Goal: Information Seeking & Learning: Learn about a topic

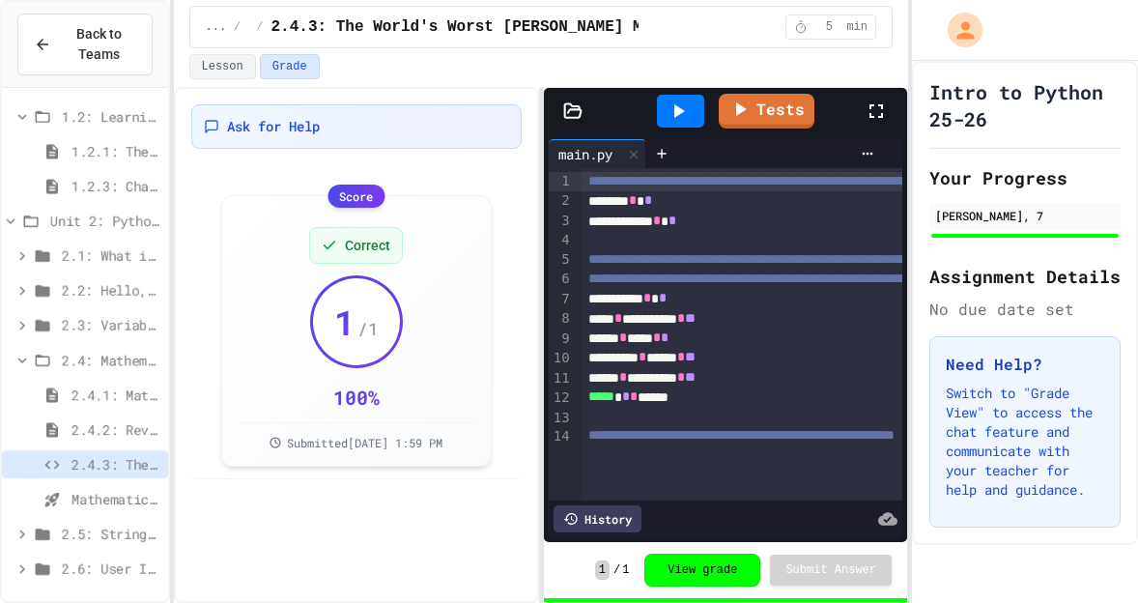
scroll to position [113, 0]
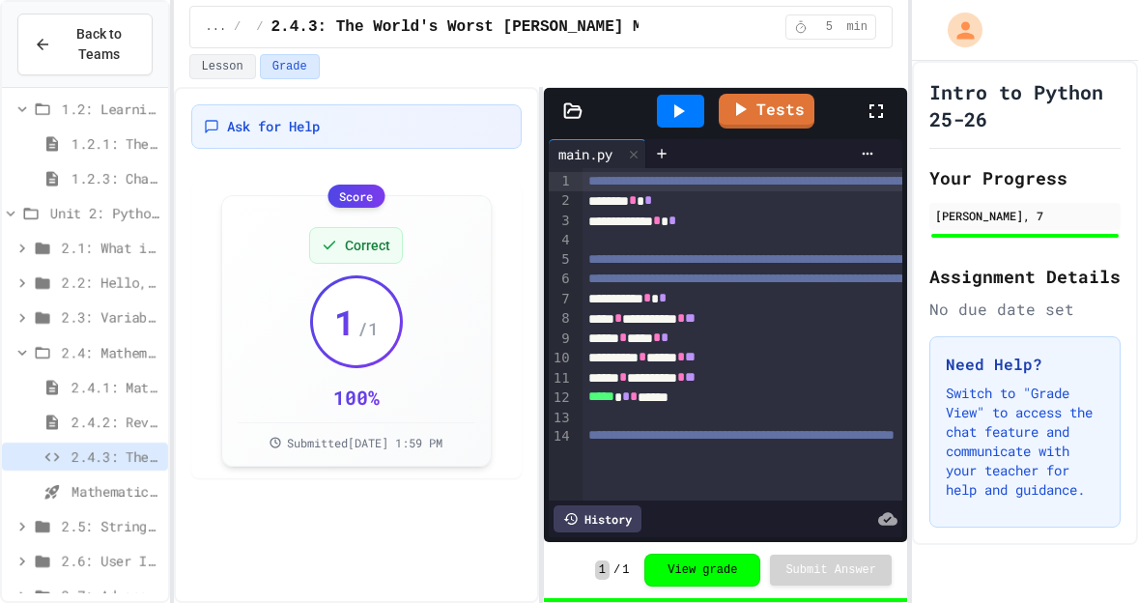
click at [107, 532] on span "2.5: String Operators" at bounding box center [111, 526] width 98 height 20
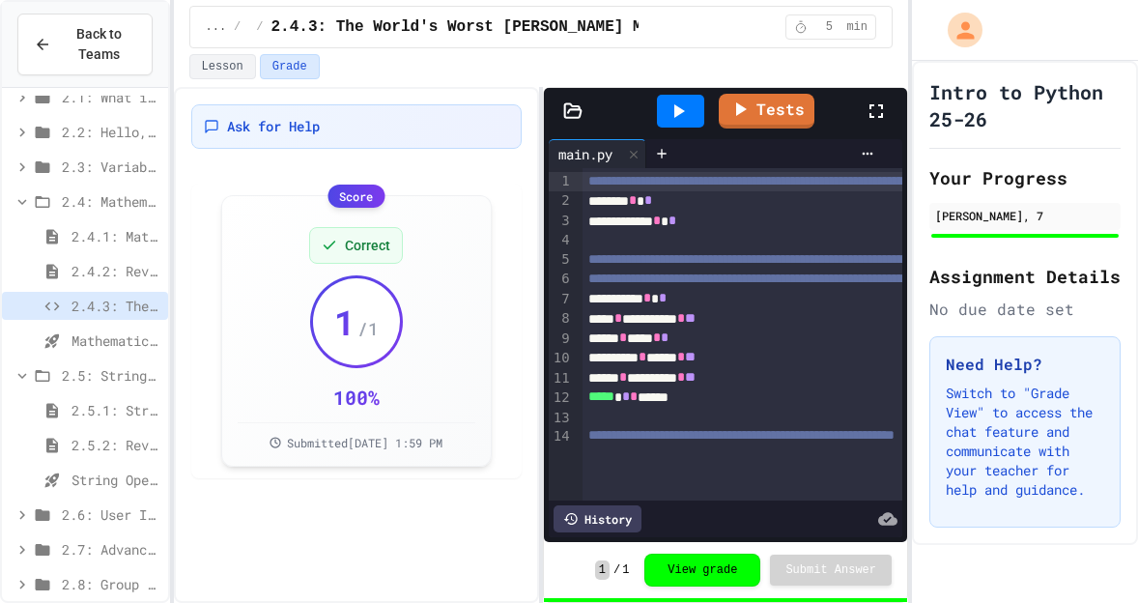
scroll to position [272, 0]
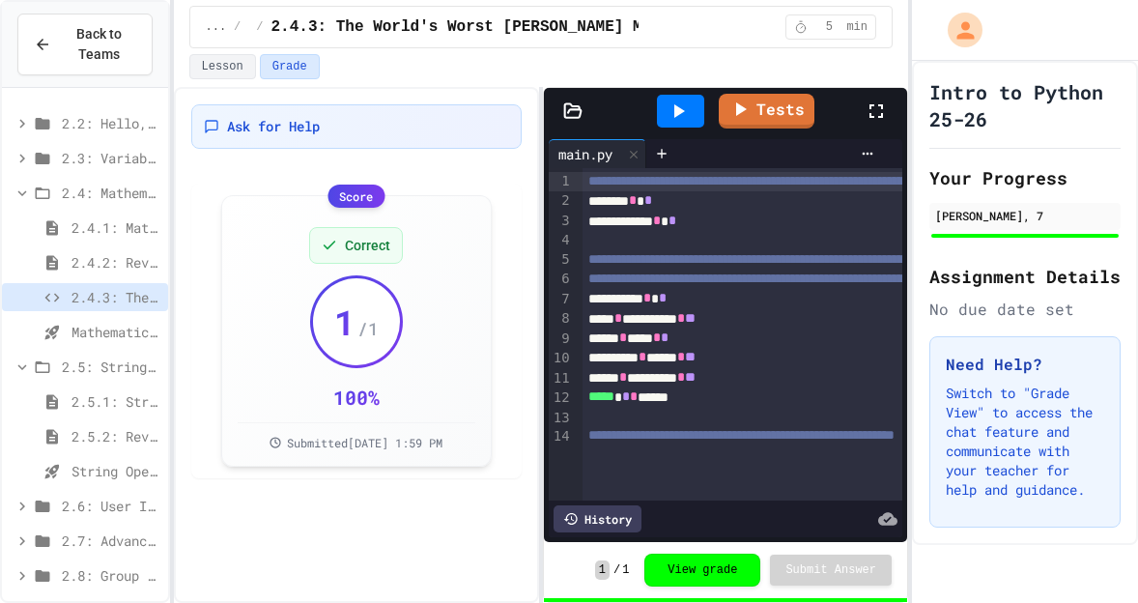
click at [135, 441] on span "2.5.2: Review - String Operators" at bounding box center [115, 436] width 89 height 20
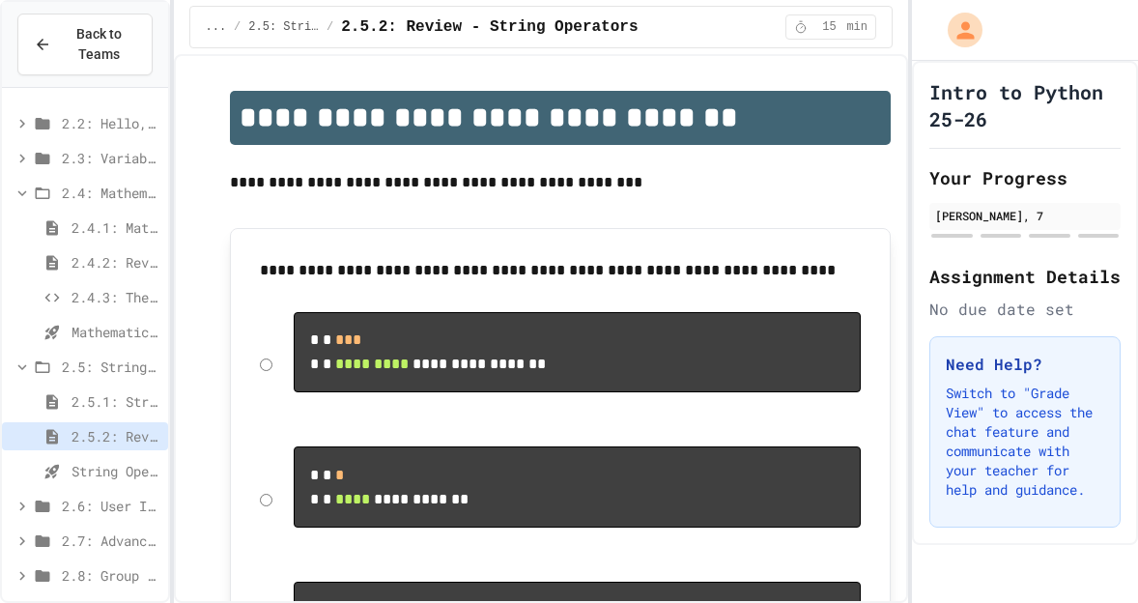
click at [134, 473] on span "String Operators - Quiz" at bounding box center [115, 471] width 89 height 20
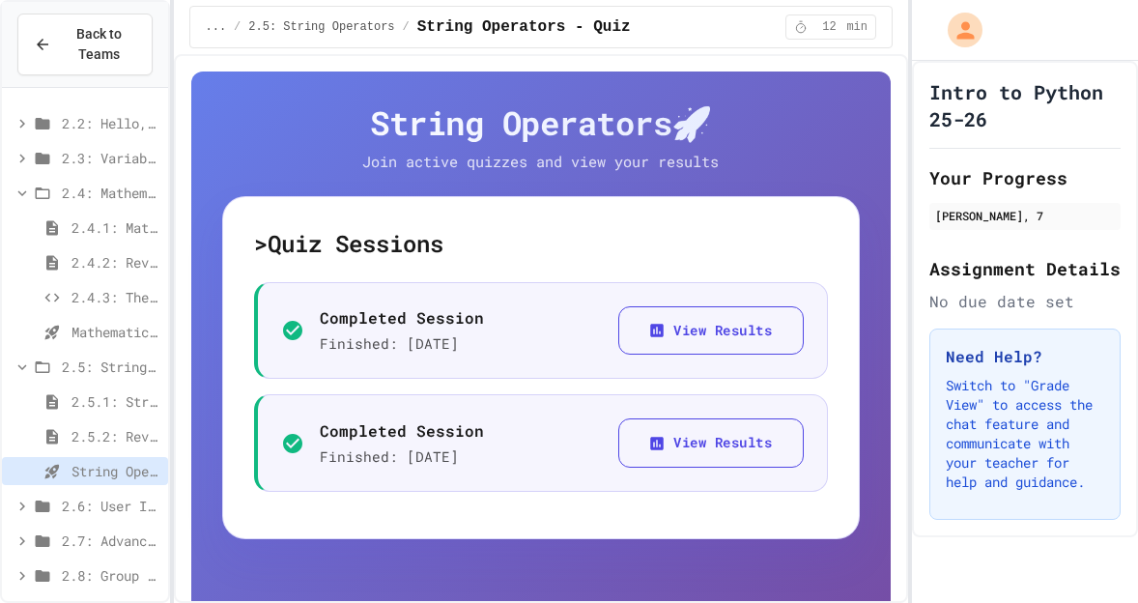
click at [119, 441] on span "2.5.2: Review - String Operators" at bounding box center [115, 436] width 89 height 20
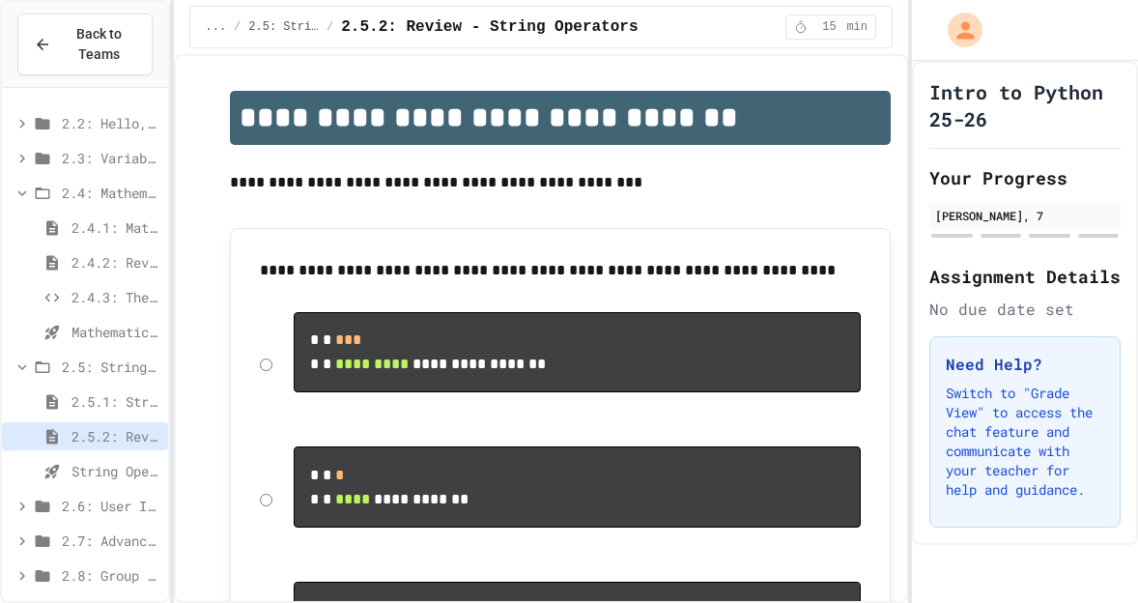
click at [131, 361] on span "2.5: String Operators" at bounding box center [111, 366] width 98 height 20
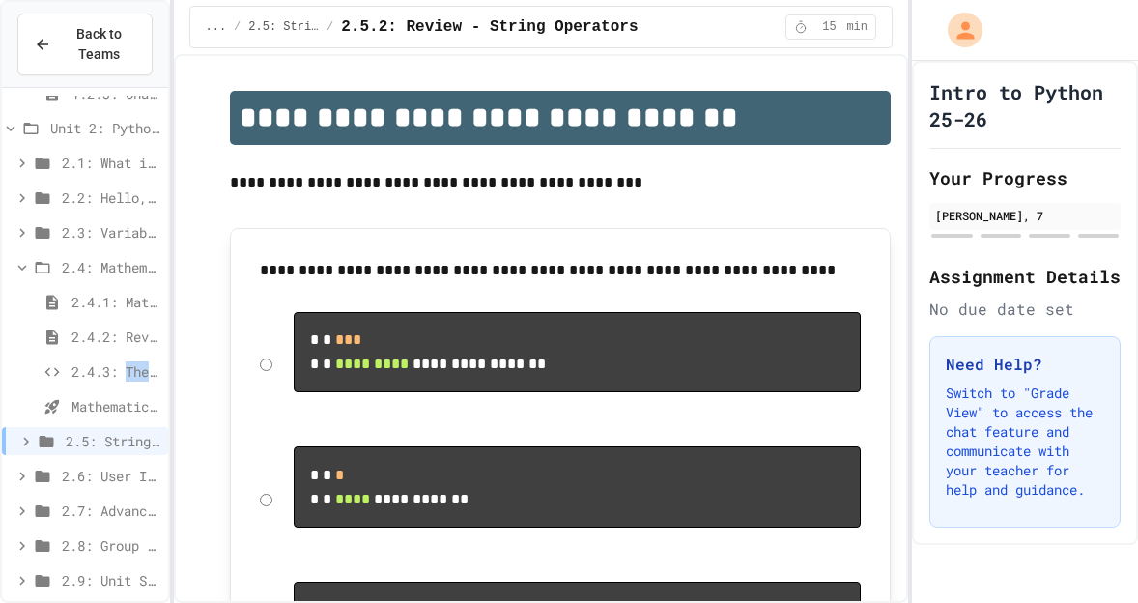
click at [131, 361] on span "2.4.3: The World's Worst [PERSON_NAME] Market" at bounding box center [115, 371] width 89 height 20
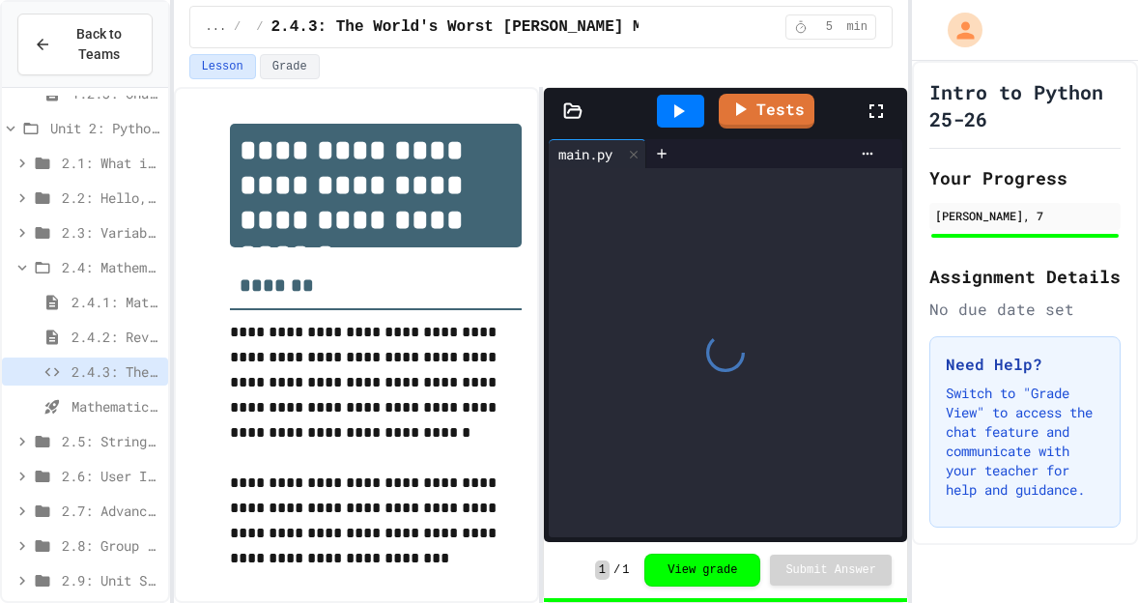
click at [123, 434] on span "2.5: String Operators" at bounding box center [111, 441] width 98 height 20
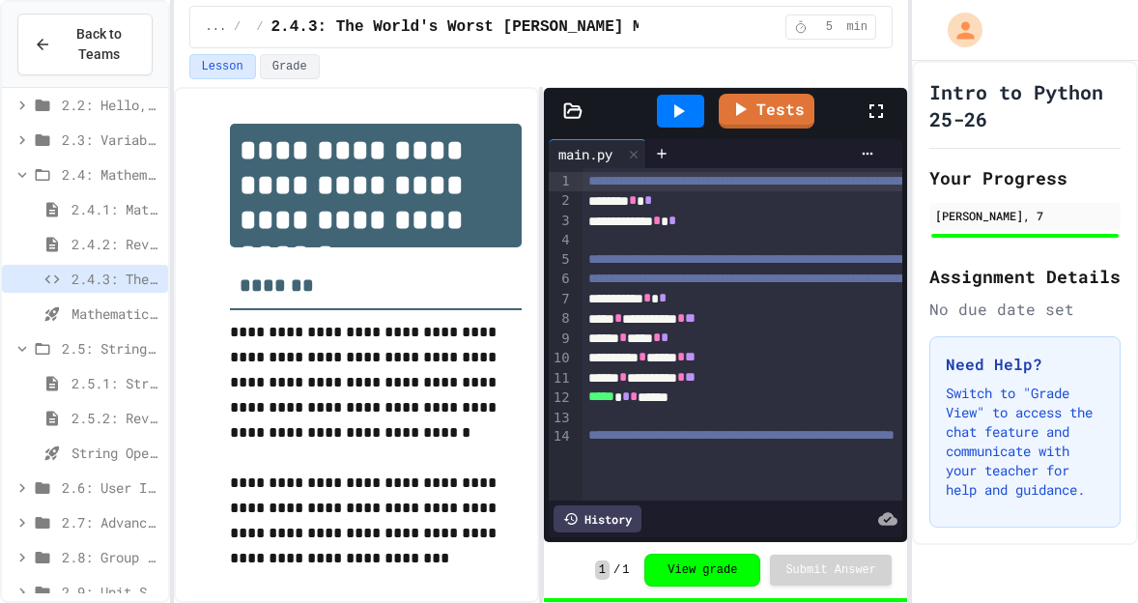
scroll to position [318, 0]
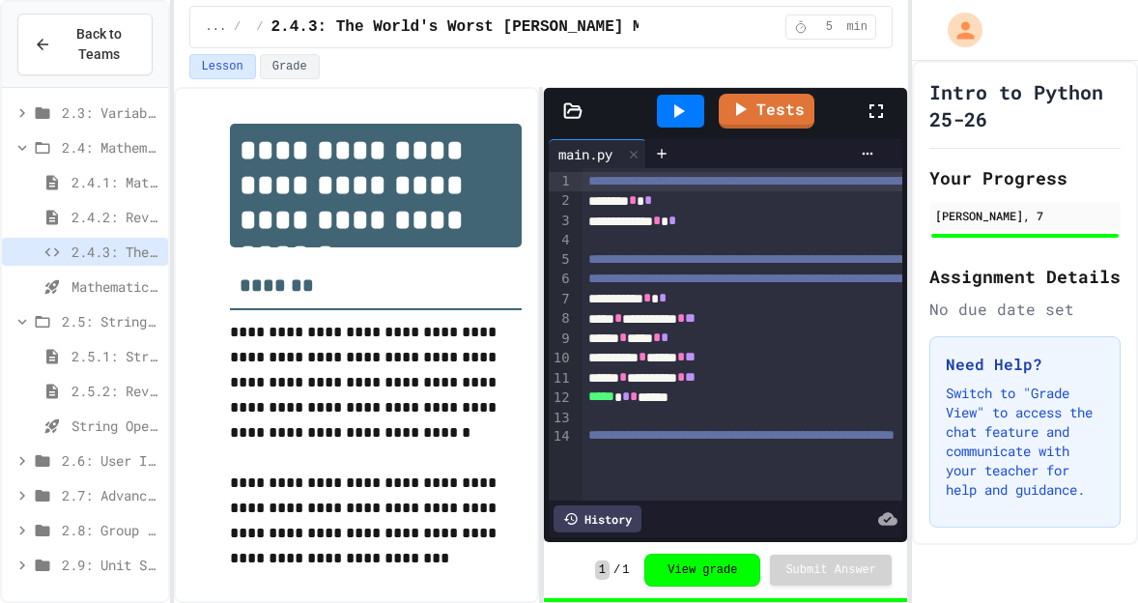
click at [123, 465] on span "2.6: User Input" at bounding box center [111, 460] width 98 height 20
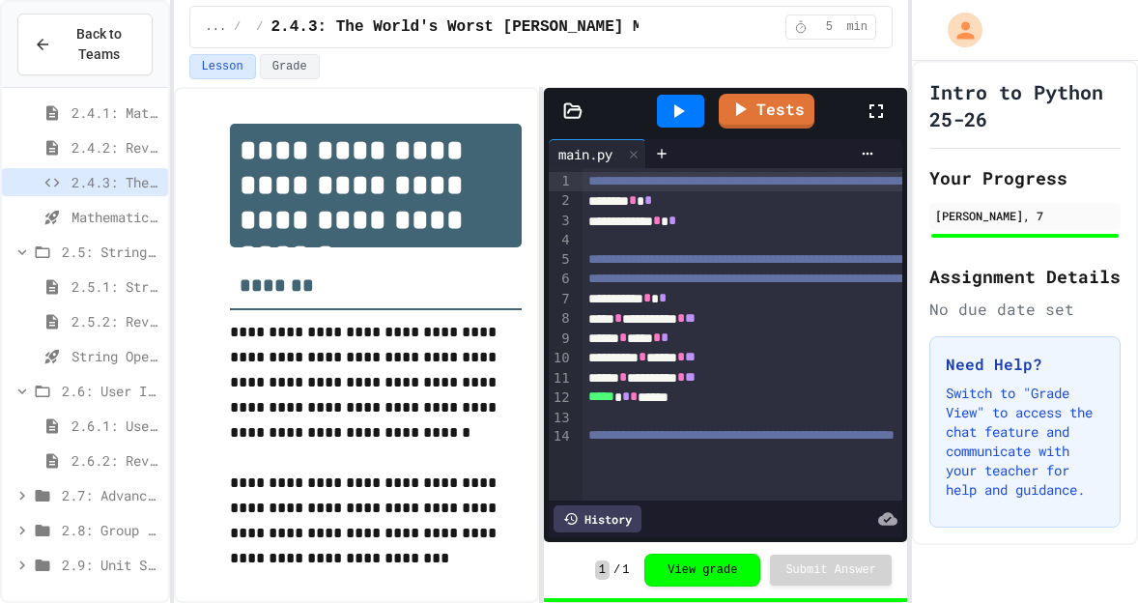
click at [96, 455] on span "2.6.2: Review - User Input" at bounding box center [115, 460] width 89 height 20
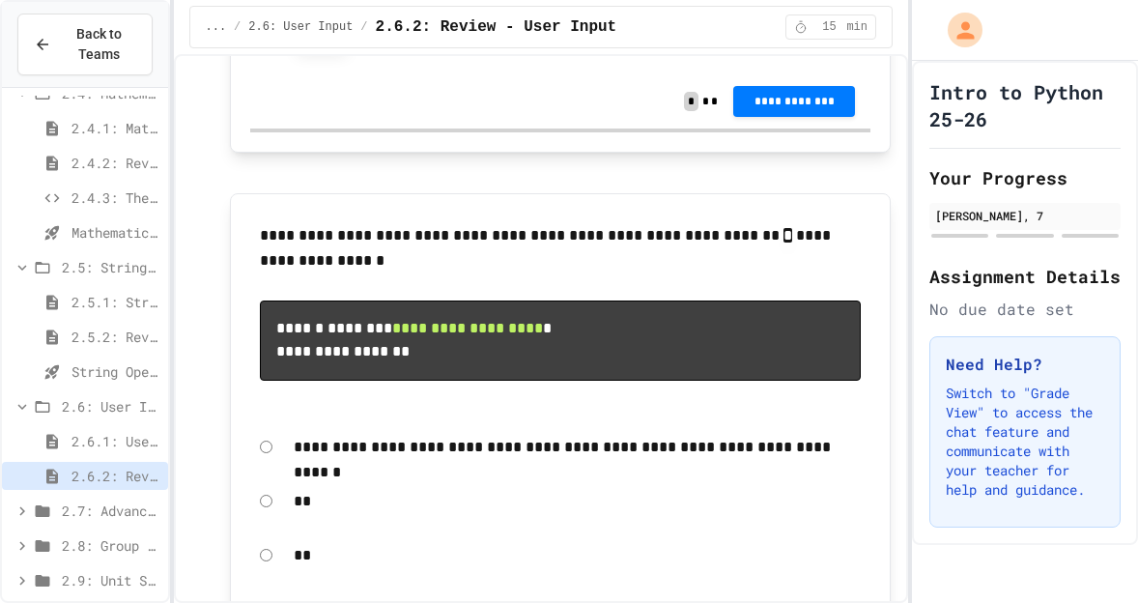
scroll to position [422, 0]
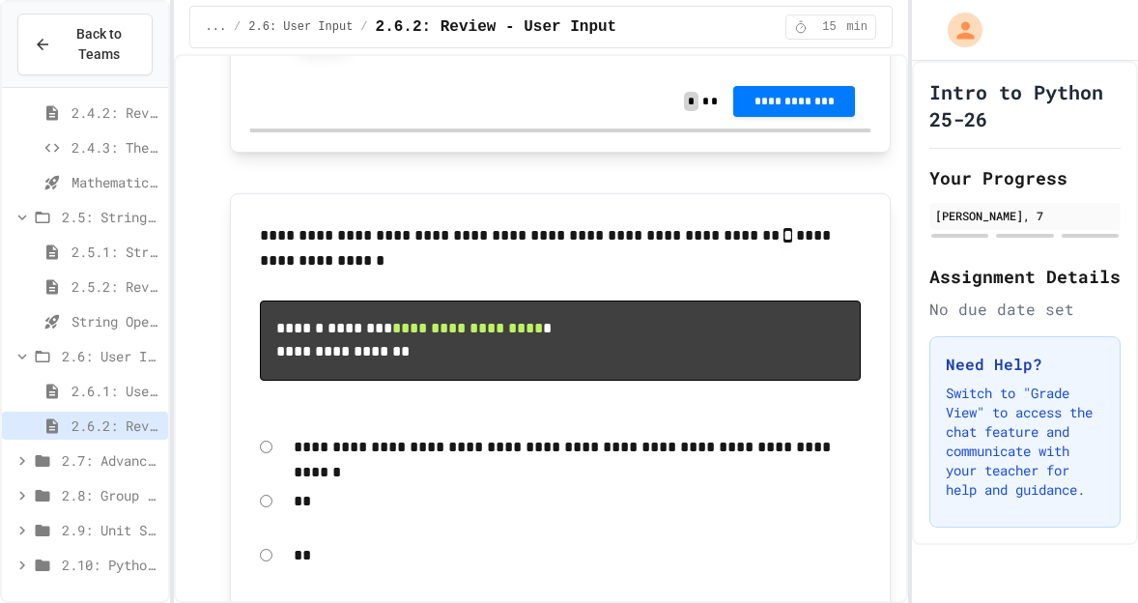
click at [117, 576] on div "2.10: Python Fundamentals Exam" at bounding box center [85, 564] width 166 height 28
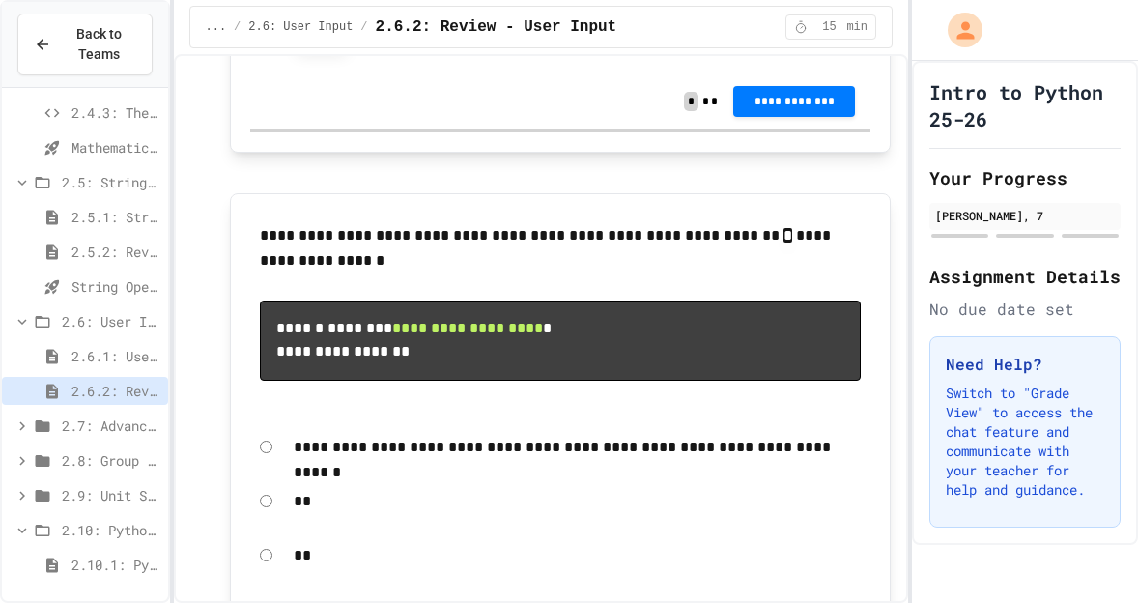
click at [124, 563] on span "2.10.1: Python Fundamentals Exam" at bounding box center [115, 564] width 89 height 20
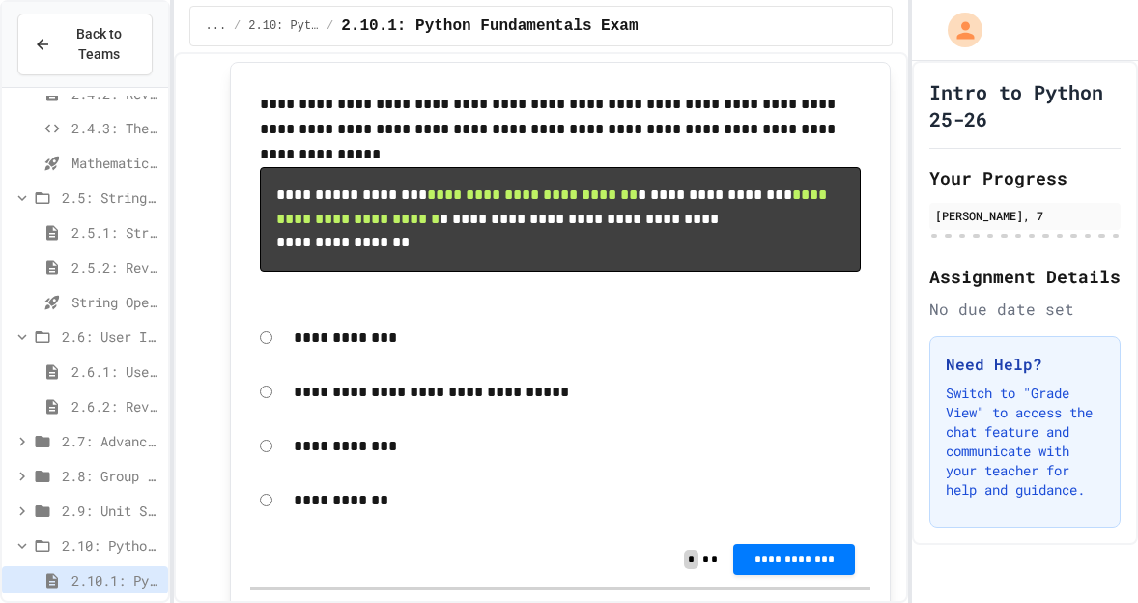
scroll to position [191, 0]
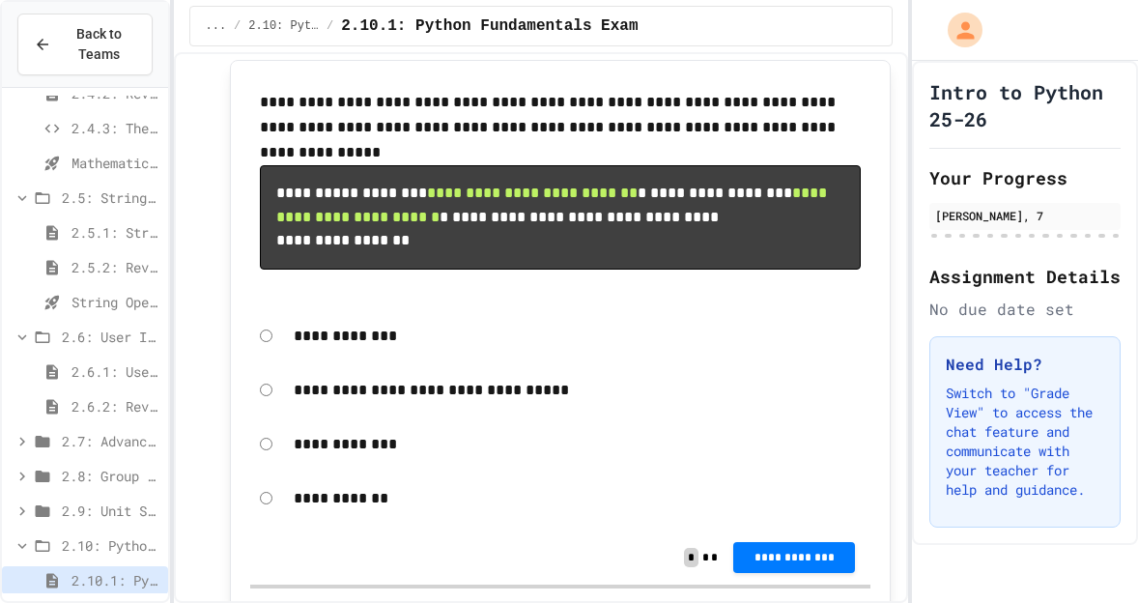
click at [405, 403] on p "**********" at bounding box center [578, 390] width 568 height 25
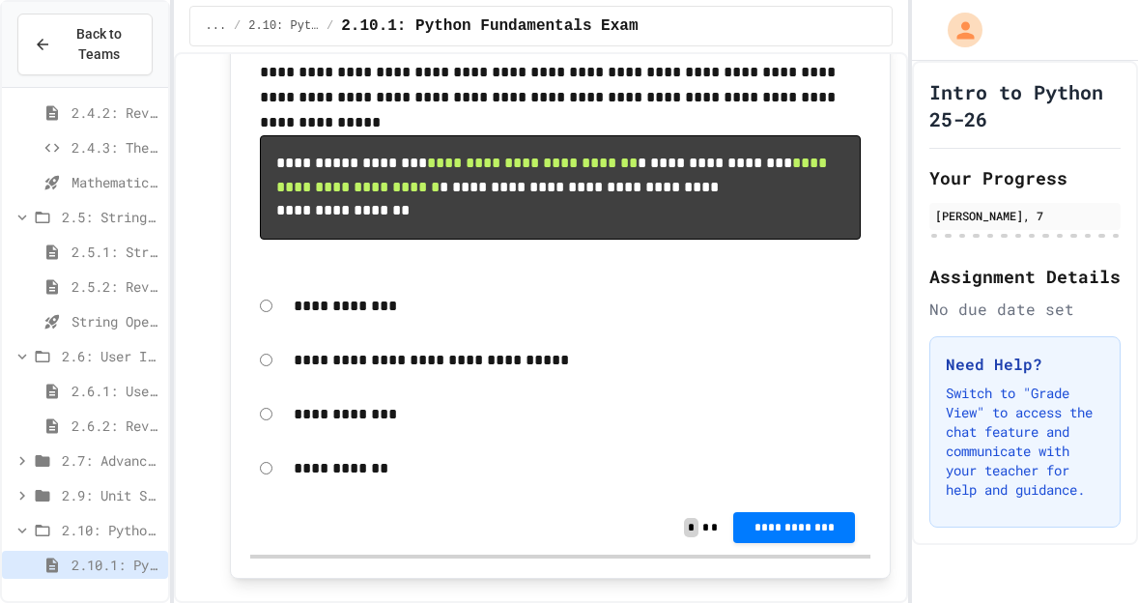
scroll to position [263, 0]
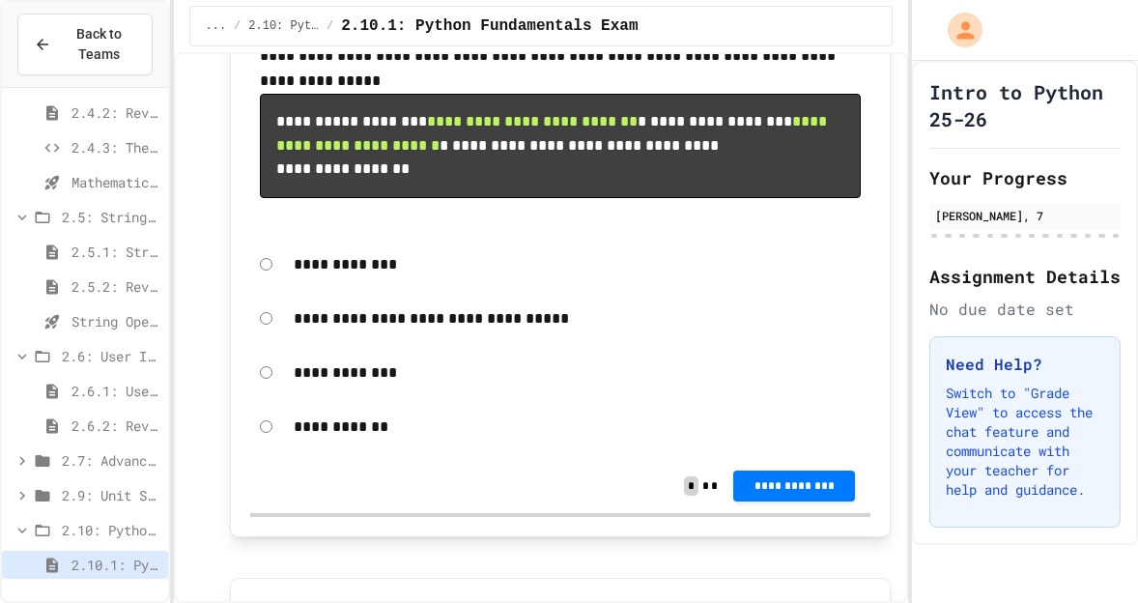
click at [100, 402] on div "2.6.1: User Input" at bounding box center [85, 391] width 166 height 28
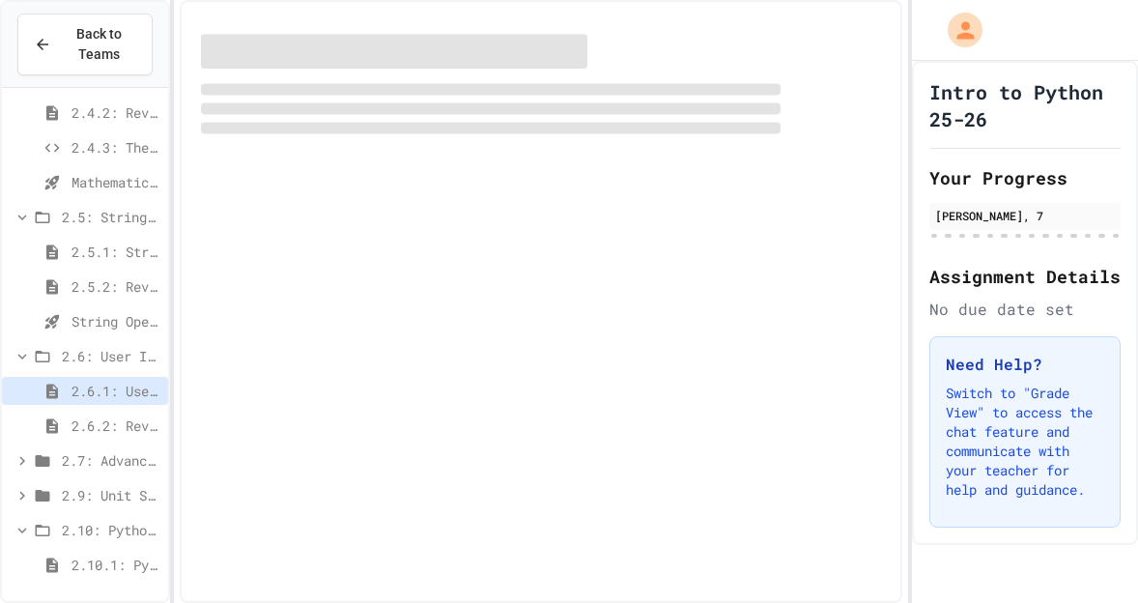
scroll to position [407, 0]
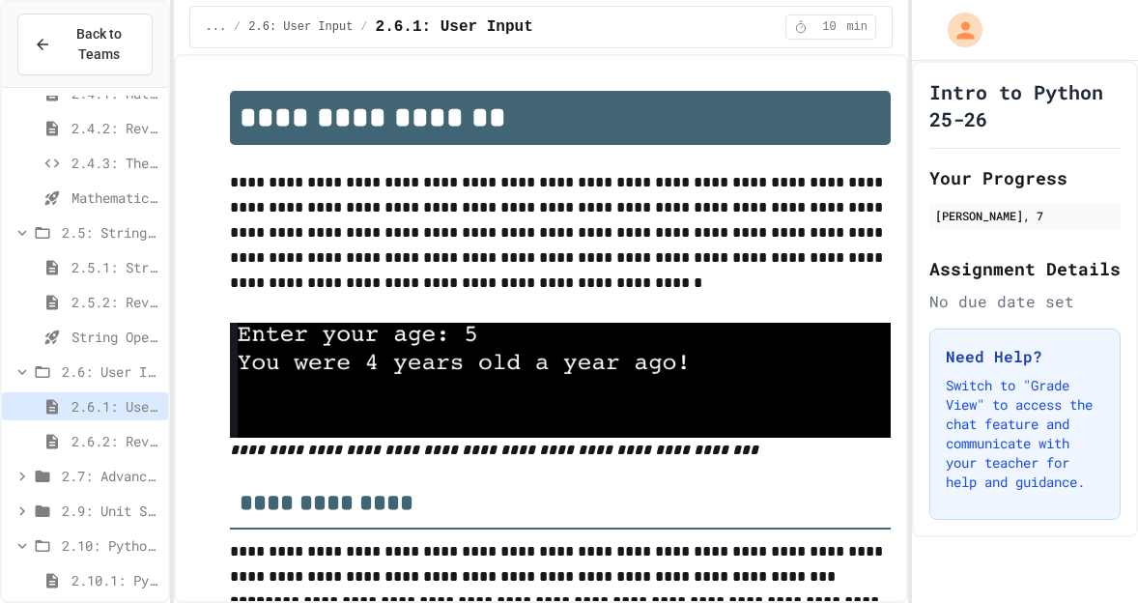
click at [138, 575] on span "2.10.1: Python Fundamentals Exam" at bounding box center [115, 580] width 89 height 20
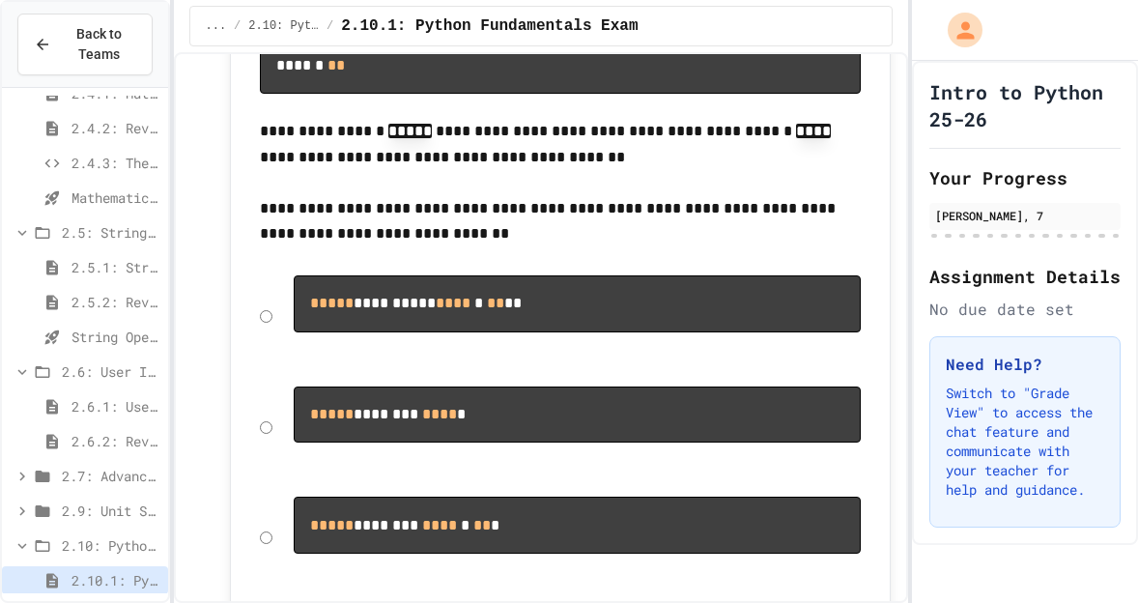
scroll to position [2279, 0]
